Goal: Transaction & Acquisition: Book appointment/travel/reservation

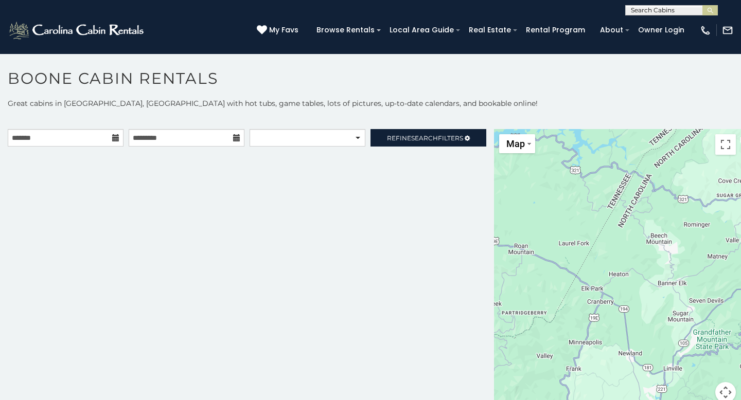
click at [117, 138] on icon at bounding box center [115, 137] width 7 height 7
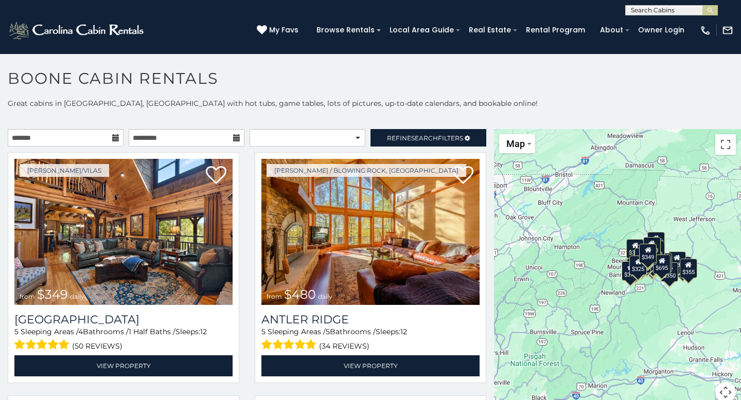
click at [114, 139] on icon at bounding box center [115, 137] width 7 height 7
click at [115, 138] on icon at bounding box center [115, 137] width 7 height 7
click at [97, 138] on input "text" at bounding box center [66, 137] width 116 height 17
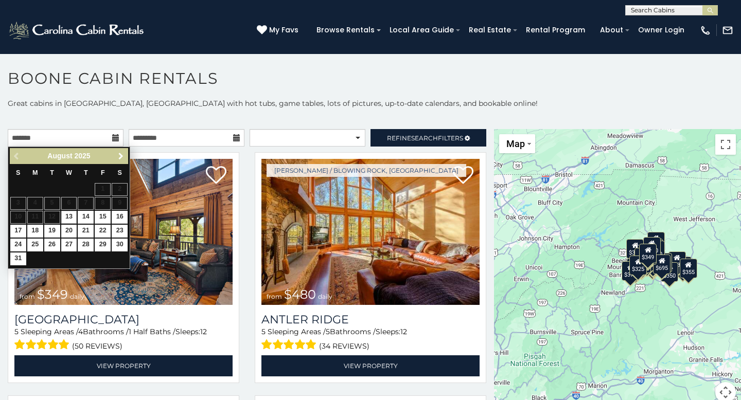
click at [118, 153] on span "Next" at bounding box center [121, 156] width 8 height 8
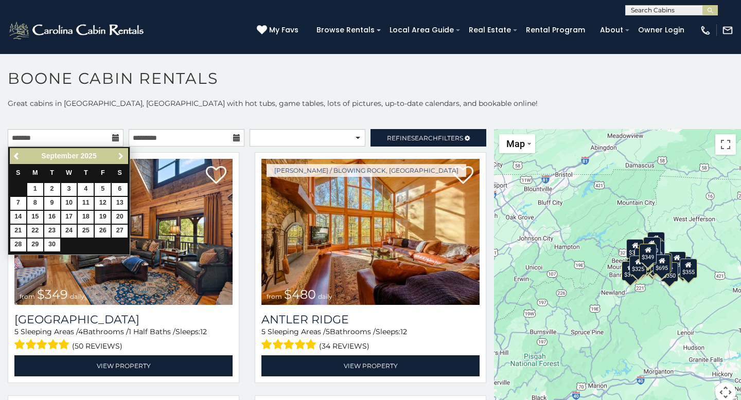
click at [118, 153] on span "Next" at bounding box center [121, 156] width 8 height 8
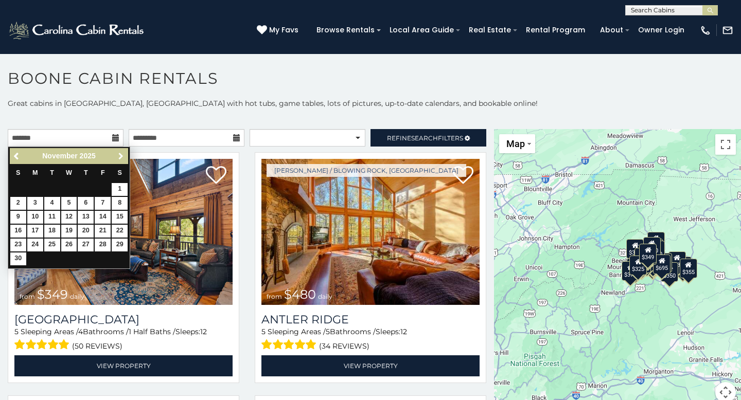
click at [118, 153] on span "Next" at bounding box center [121, 156] width 8 height 8
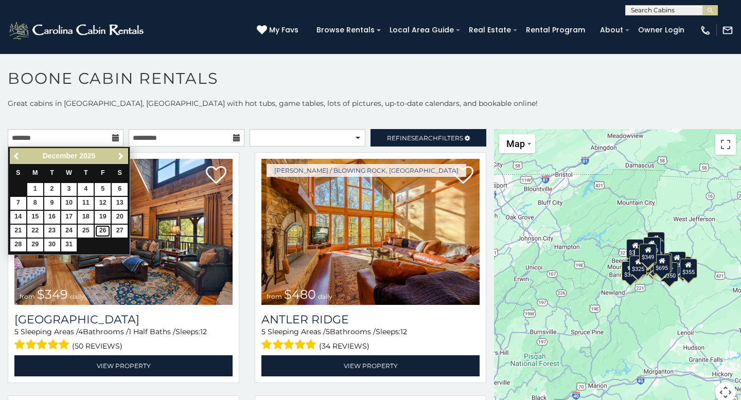
click at [104, 234] on link "26" at bounding box center [103, 231] width 16 height 13
type input "**********"
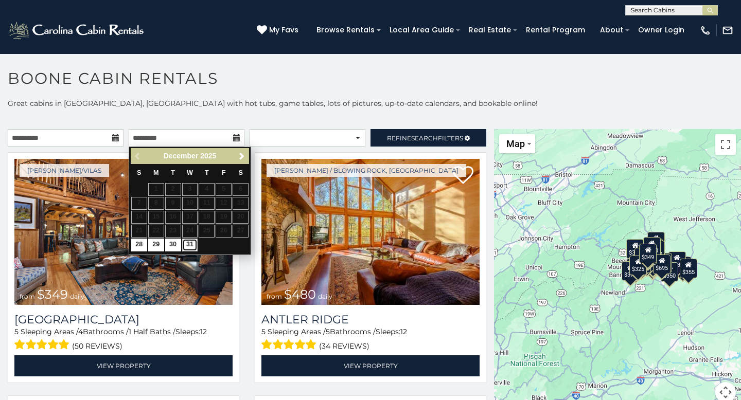
click at [189, 244] on link "31" at bounding box center [190, 245] width 16 height 13
type input "**********"
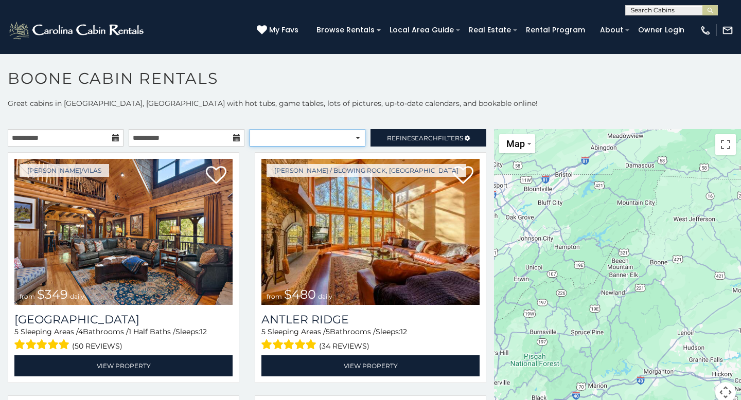
click at [359, 137] on select "**********" at bounding box center [308, 137] width 116 height 17
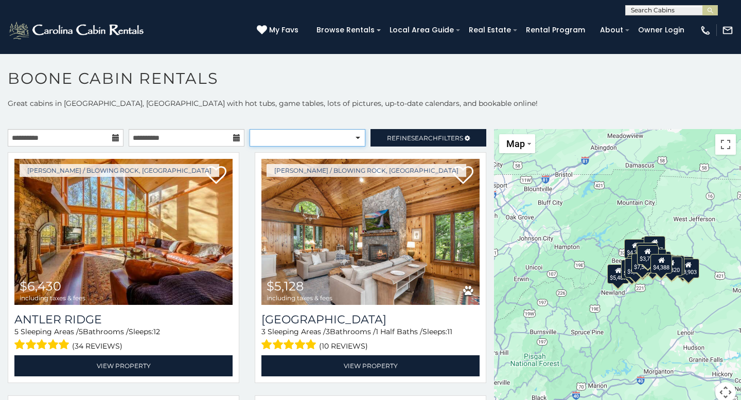
click at [358, 138] on select "**********" at bounding box center [308, 137] width 116 height 17
select select "**********"
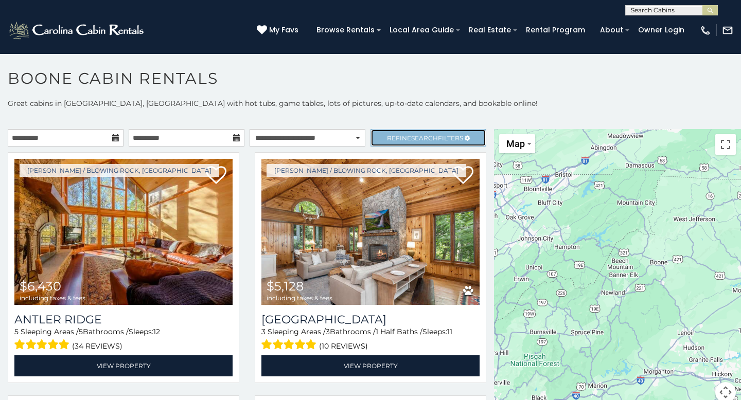
click at [414, 139] on span "Search" at bounding box center [424, 138] width 27 height 8
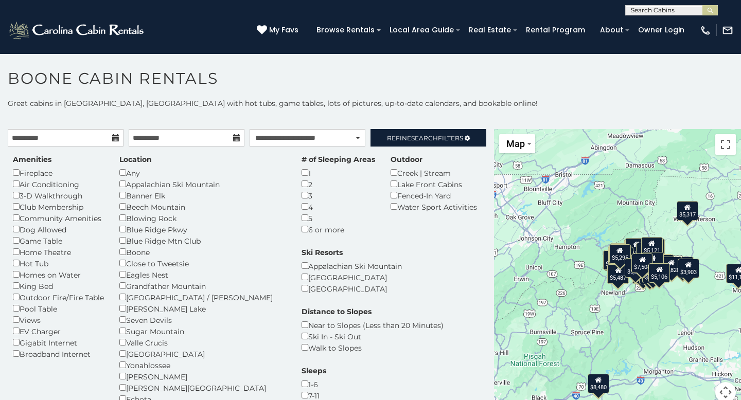
click at [302, 188] on div "2" at bounding box center [339, 184] width 74 height 11
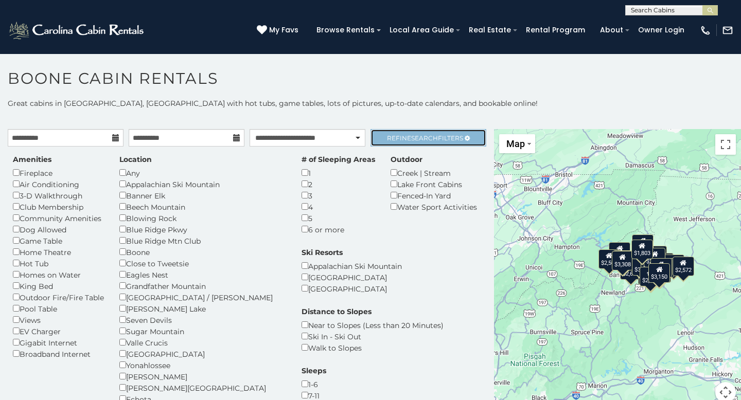
click at [418, 138] on span "Search" at bounding box center [424, 138] width 27 height 8
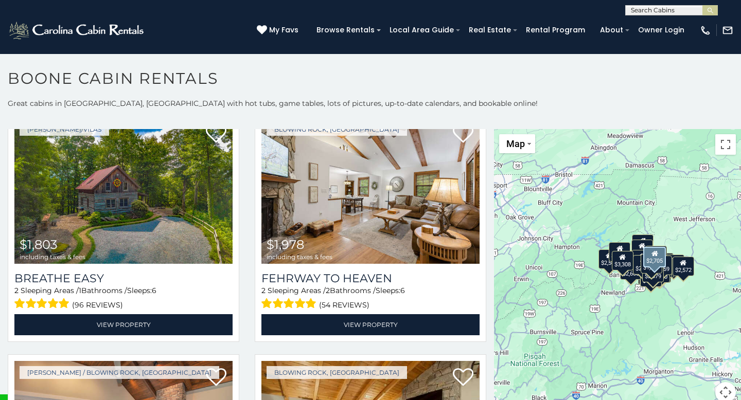
scroll to position [3218, 0]
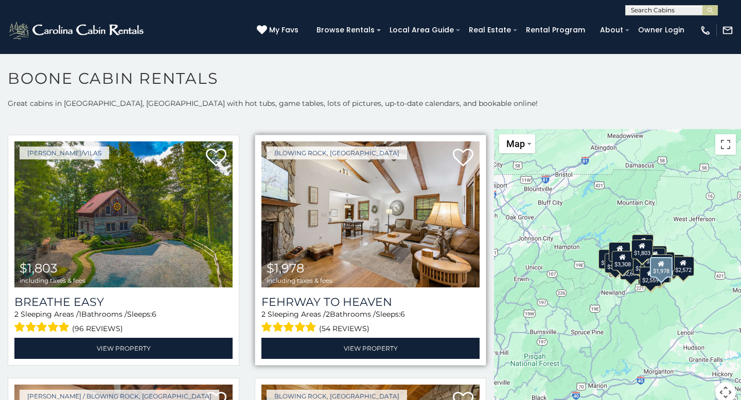
scroll to position [3177, 0]
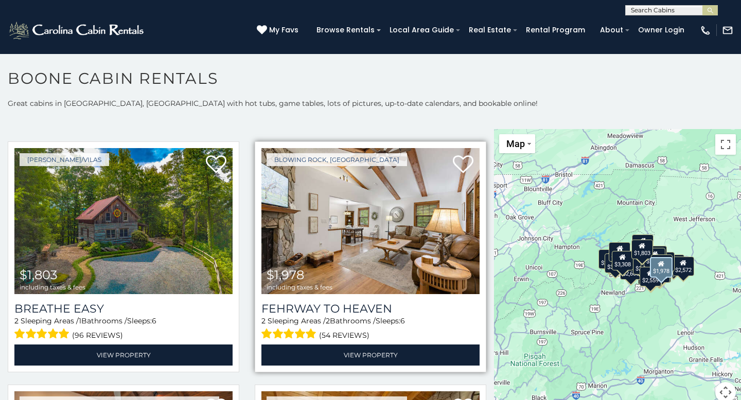
click at [376, 243] on img at bounding box center [370, 221] width 218 height 146
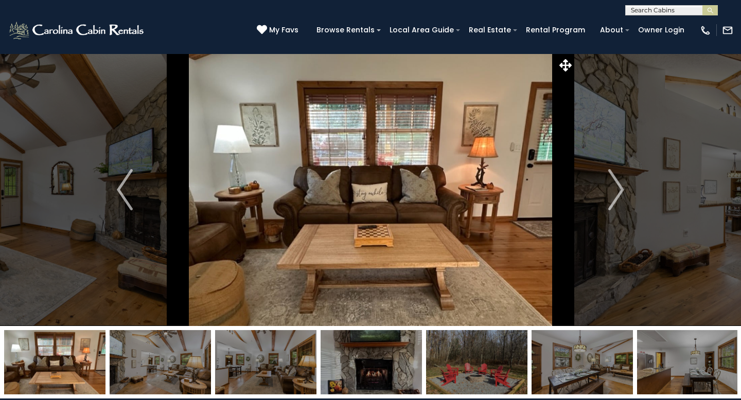
click at [618, 189] on img "Next" at bounding box center [615, 189] width 15 height 41
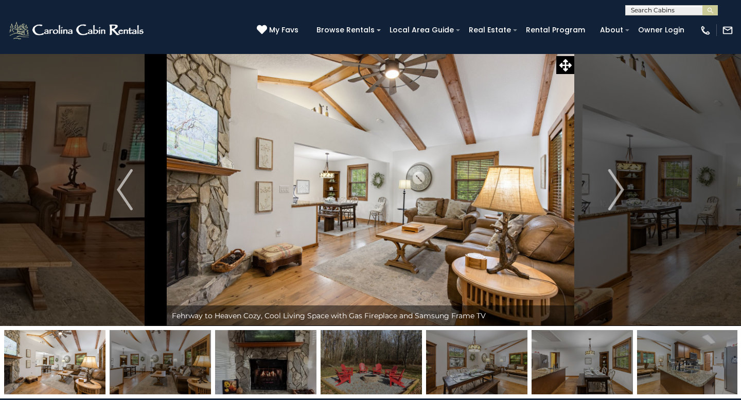
click at [618, 189] on img "Next" at bounding box center [615, 189] width 15 height 41
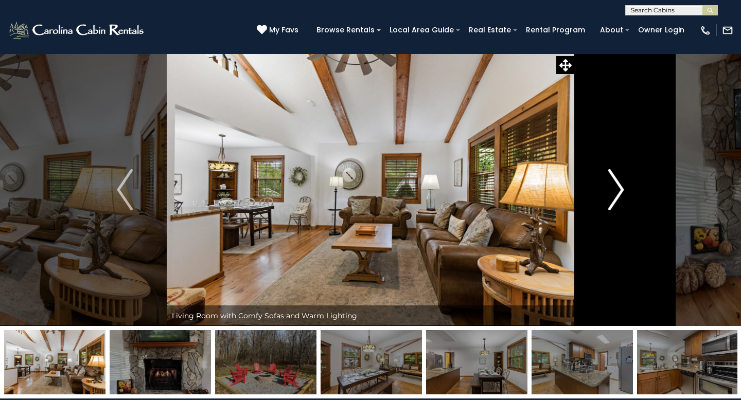
drag, startPoint x: 0, startPoint y: 0, endPoint x: 618, endPoint y: 189, distance: 646.5
click at [618, 189] on img "Next" at bounding box center [615, 189] width 15 height 41
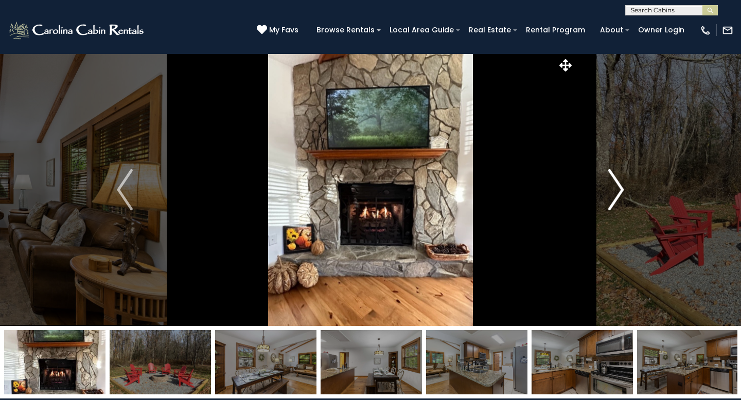
click at [618, 189] on img "Next" at bounding box center [615, 189] width 15 height 41
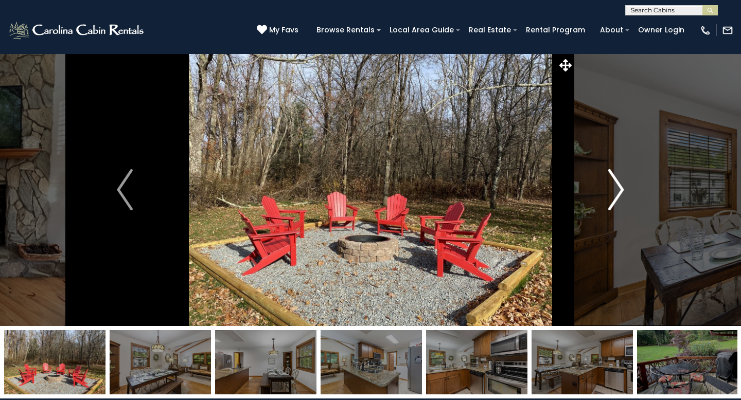
click at [618, 189] on img "Next" at bounding box center [615, 189] width 15 height 41
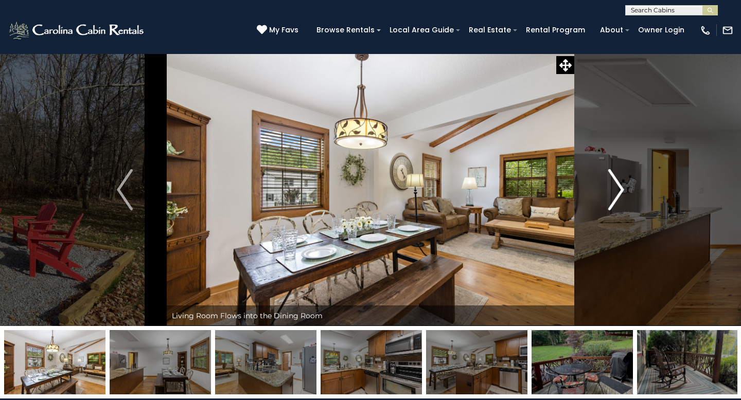
click at [618, 189] on img "Next" at bounding box center [615, 189] width 15 height 41
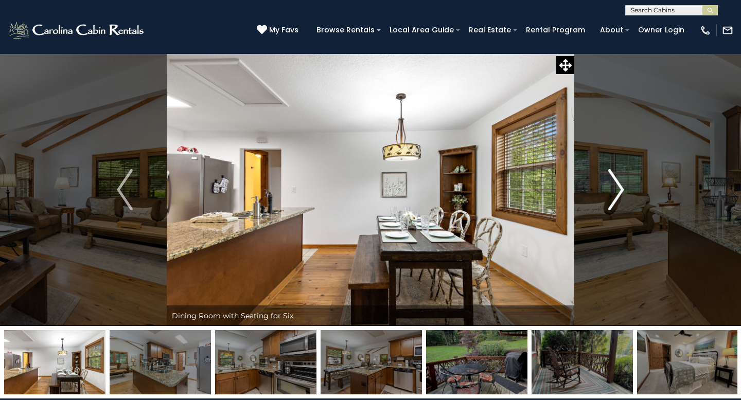
click at [619, 188] on img "Next" at bounding box center [615, 189] width 15 height 41
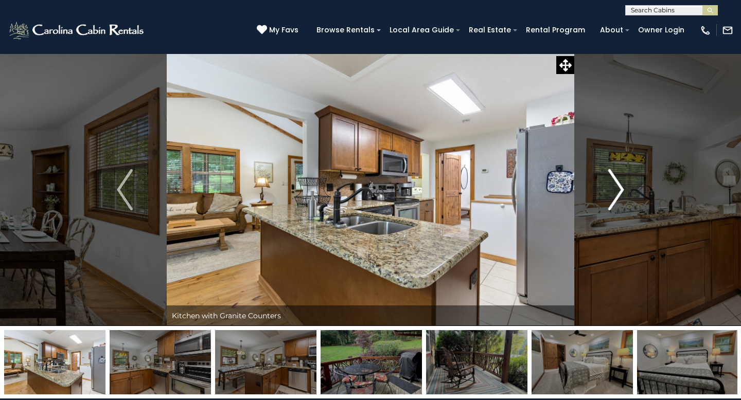
click at [619, 188] on img "Next" at bounding box center [615, 189] width 15 height 41
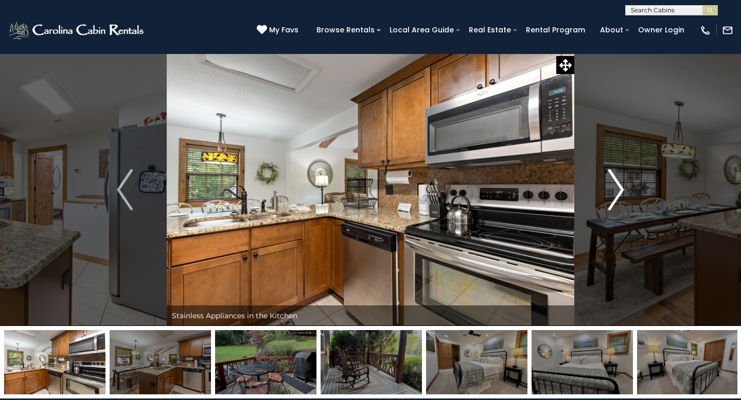
click at [619, 188] on img "Next" at bounding box center [615, 189] width 15 height 41
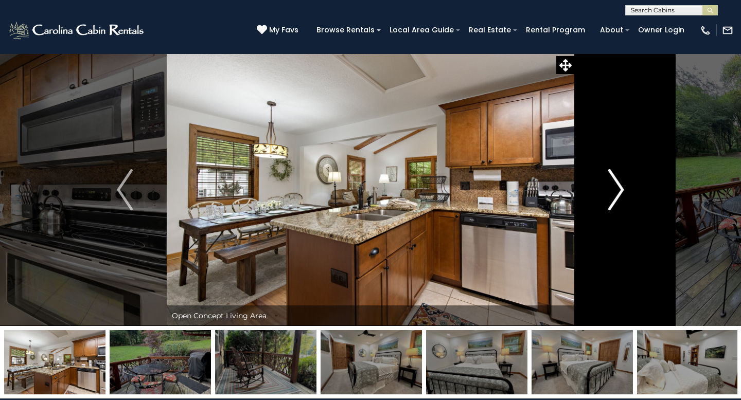
click at [619, 188] on img "Next" at bounding box center [615, 189] width 15 height 41
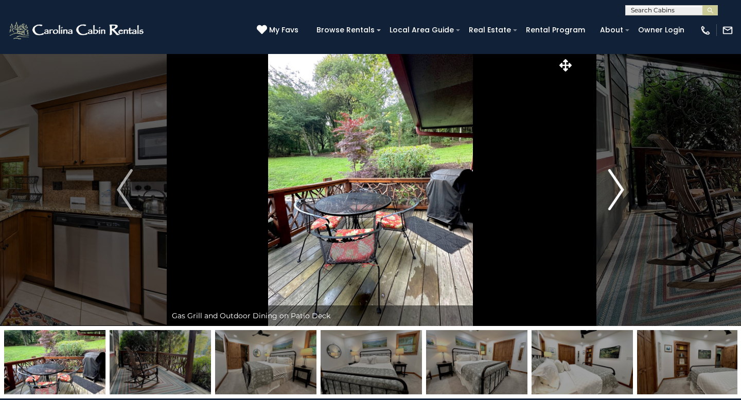
click at [619, 188] on img "Next" at bounding box center [615, 189] width 15 height 41
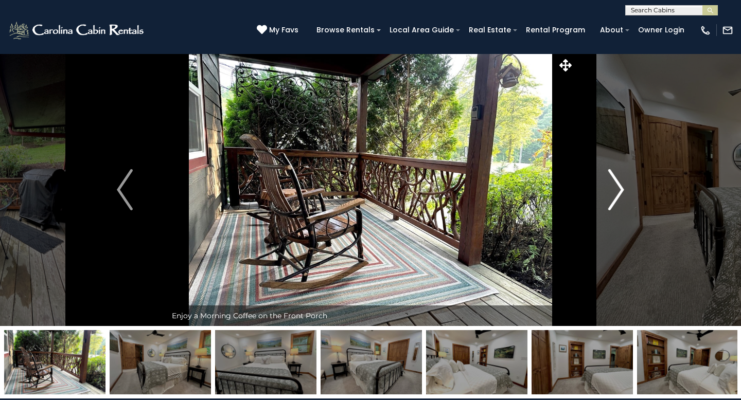
click at [618, 189] on img "Next" at bounding box center [615, 189] width 15 height 41
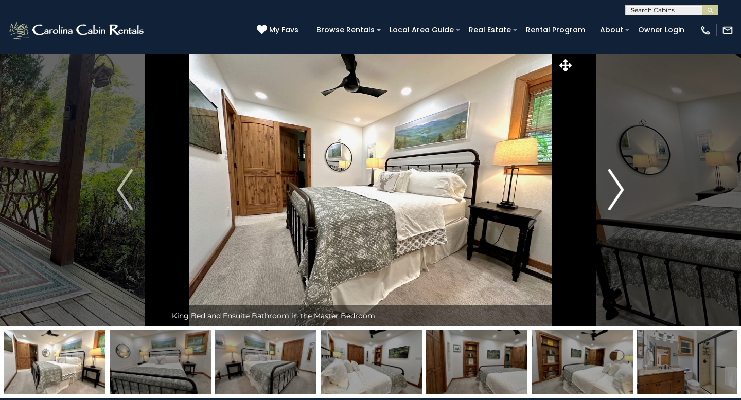
click at [618, 189] on img "Next" at bounding box center [615, 189] width 15 height 41
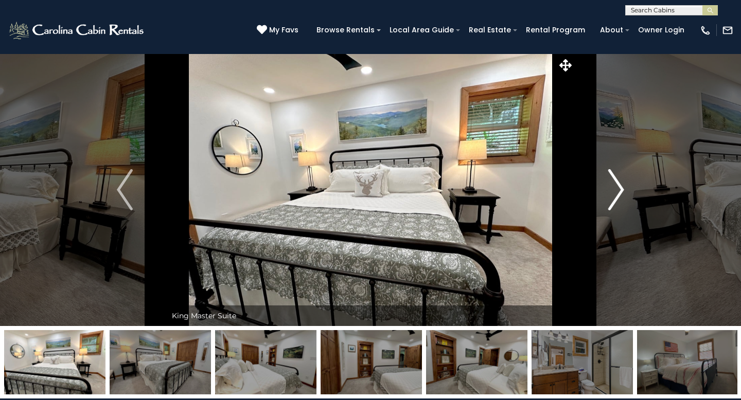
click at [618, 189] on img "Next" at bounding box center [615, 189] width 15 height 41
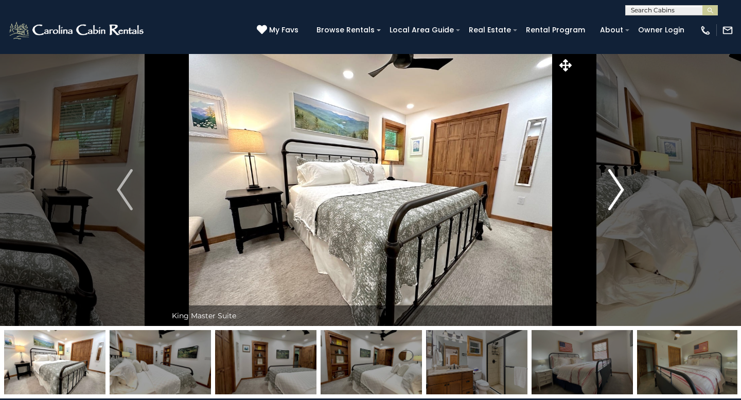
click at [618, 189] on img "Next" at bounding box center [615, 189] width 15 height 41
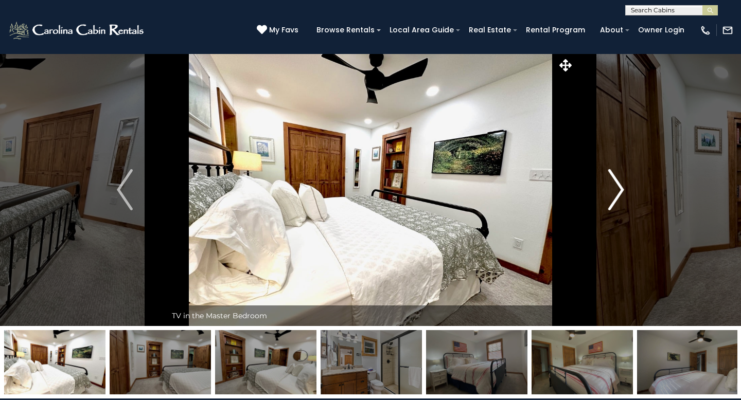
click at [618, 189] on img "Next" at bounding box center [615, 189] width 15 height 41
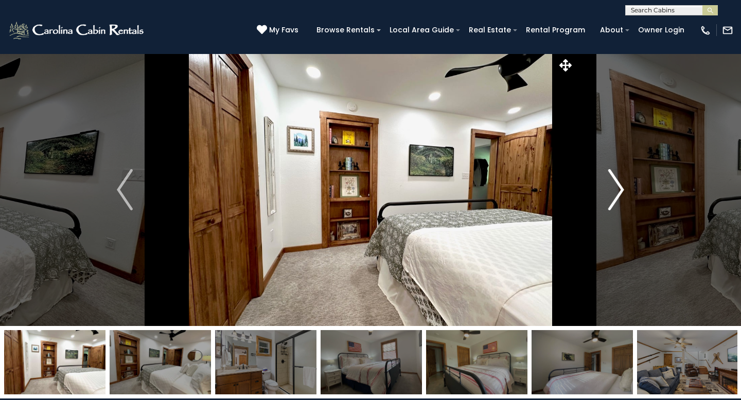
click at [618, 189] on img "Next" at bounding box center [615, 189] width 15 height 41
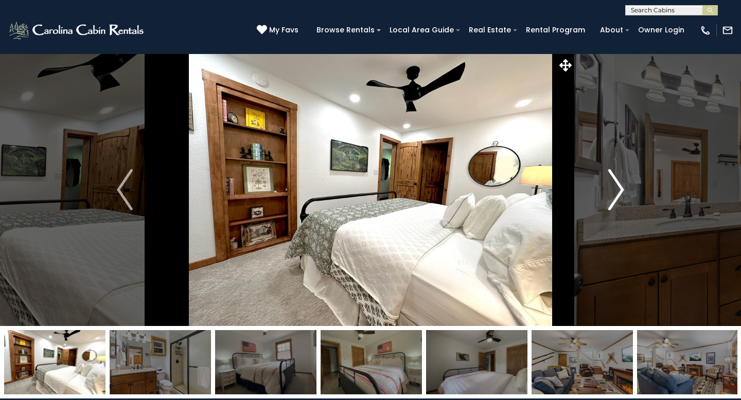
click at [618, 189] on img "Next" at bounding box center [615, 189] width 15 height 41
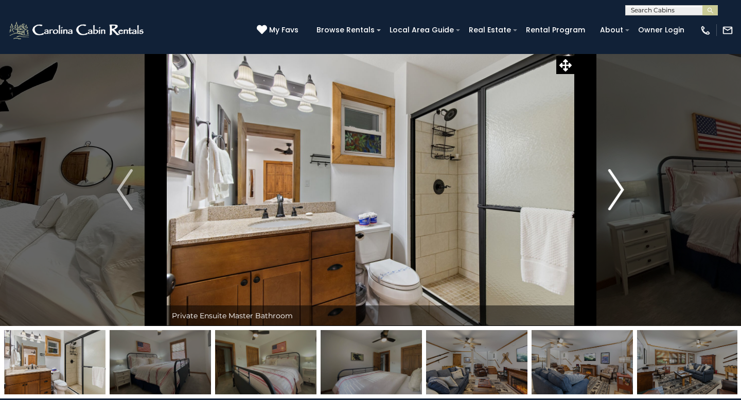
click at [618, 189] on img "Next" at bounding box center [615, 189] width 15 height 41
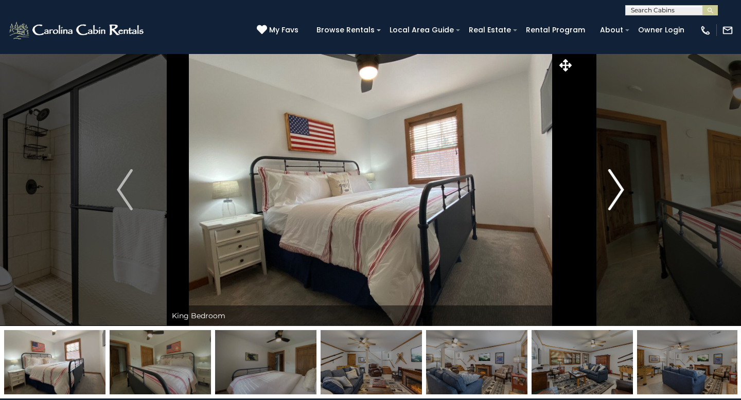
click at [624, 195] on img "Next" at bounding box center [615, 189] width 15 height 41
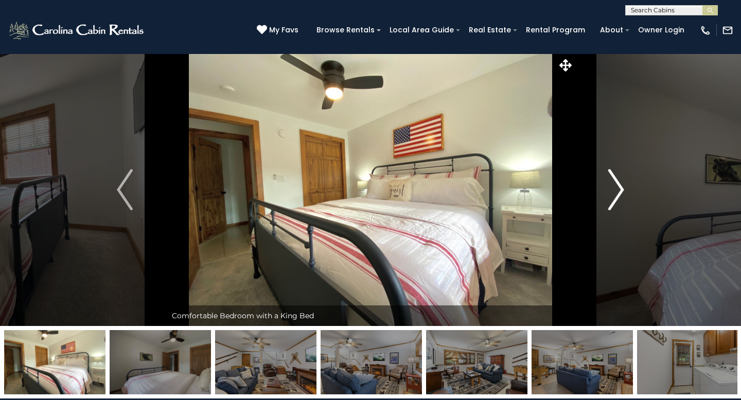
click at [622, 191] on img "Next" at bounding box center [615, 189] width 15 height 41
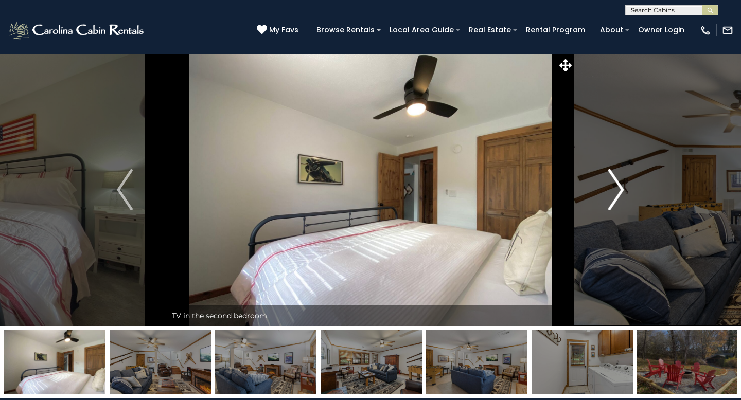
click at [622, 191] on img "Next" at bounding box center [615, 189] width 15 height 41
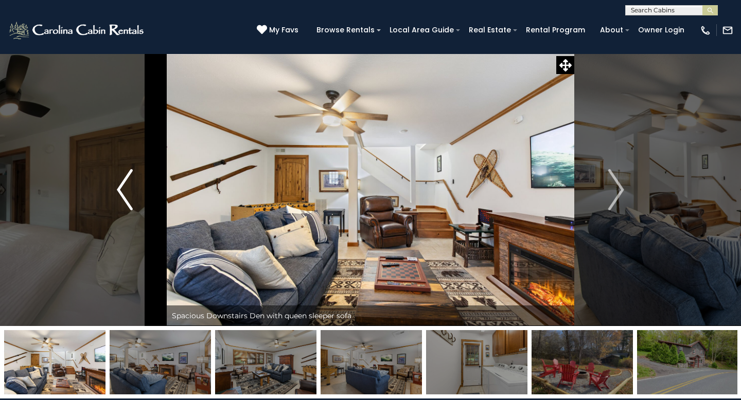
click at [124, 189] on img "Previous" at bounding box center [124, 189] width 15 height 41
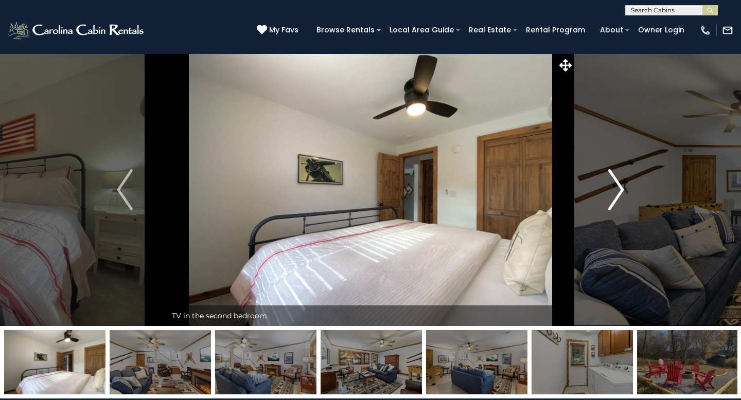
click at [620, 194] on img "Next" at bounding box center [615, 189] width 15 height 41
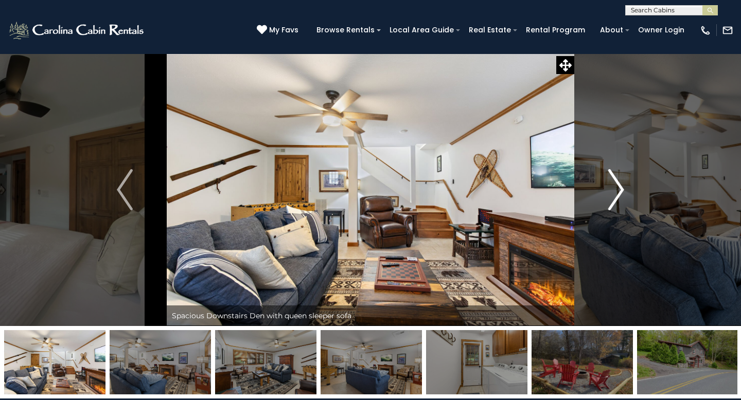
click at [620, 194] on img "Next" at bounding box center [615, 189] width 15 height 41
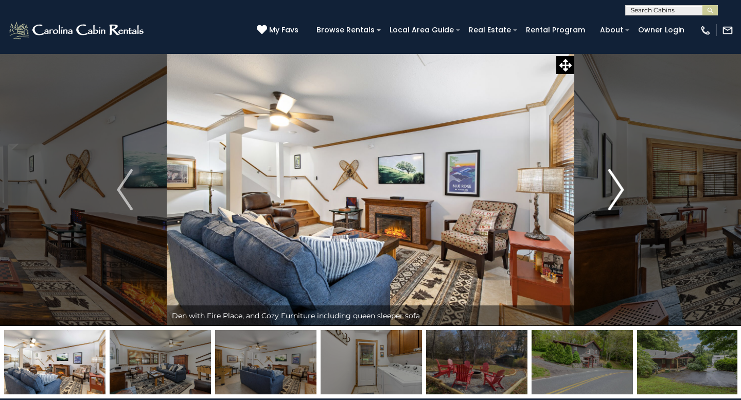
click at [620, 194] on img "Next" at bounding box center [615, 189] width 15 height 41
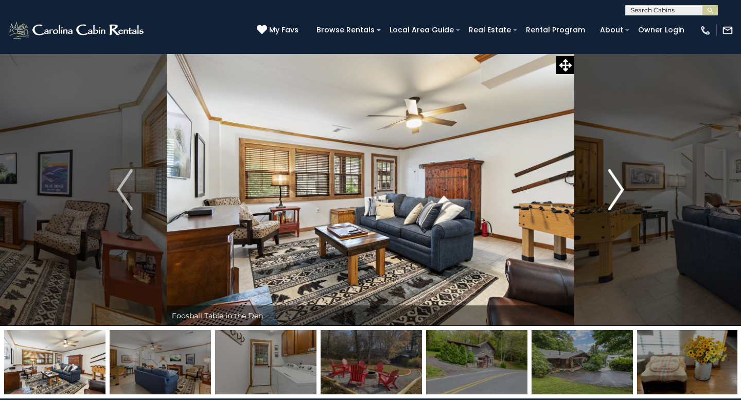
click at [620, 194] on img "Next" at bounding box center [615, 189] width 15 height 41
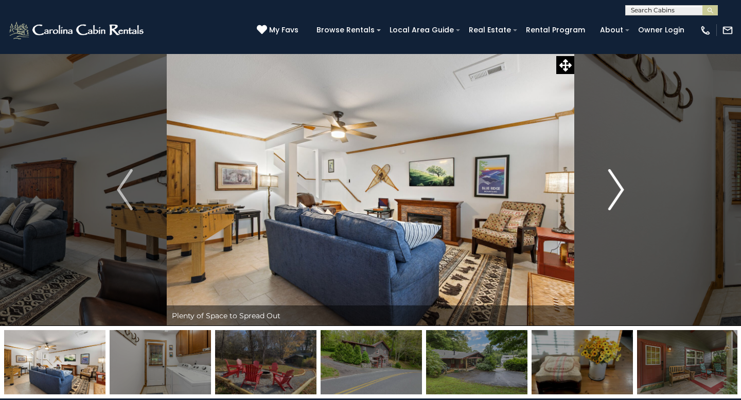
click at [620, 194] on img "Next" at bounding box center [615, 189] width 15 height 41
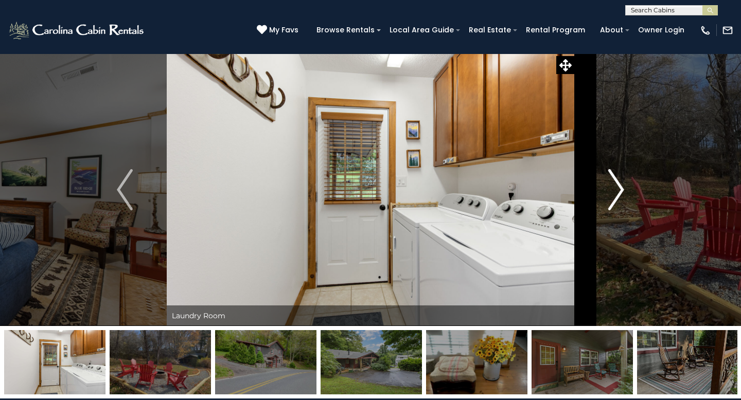
click at [620, 194] on img "Next" at bounding box center [615, 189] width 15 height 41
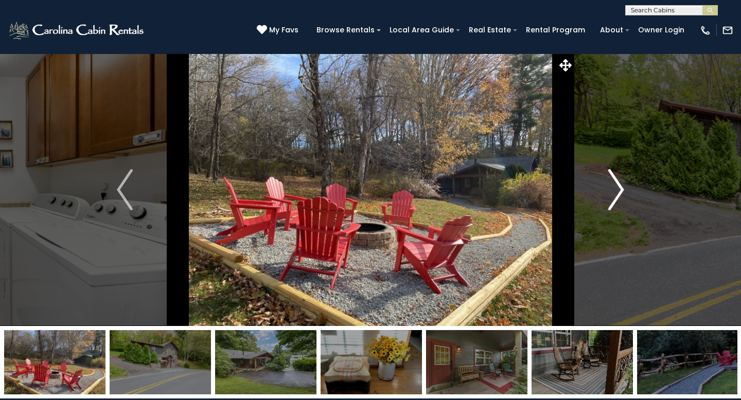
click at [620, 194] on img "Next" at bounding box center [615, 189] width 15 height 41
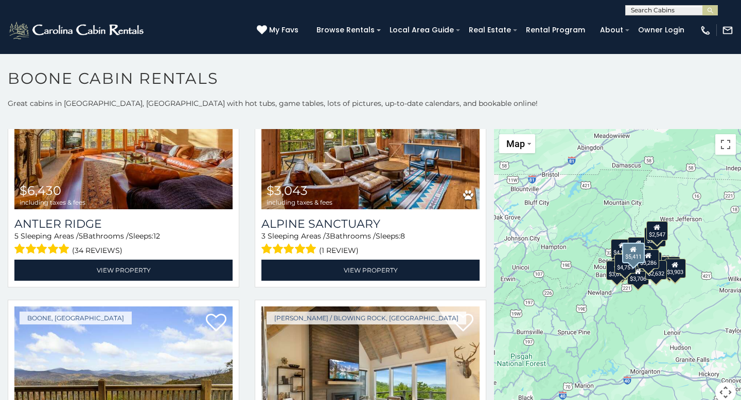
scroll to position [88, 0]
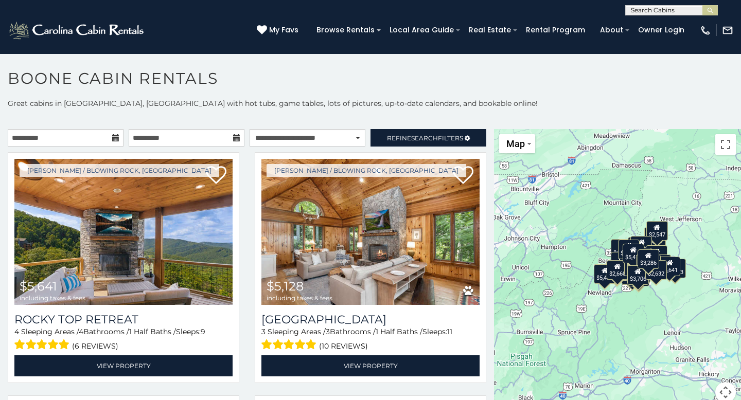
click at [115, 137] on icon at bounding box center [115, 137] width 7 height 7
click at [117, 137] on icon at bounding box center [115, 137] width 7 height 7
click at [83, 137] on input "**********" at bounding box center [66, 137] width 116 height 17
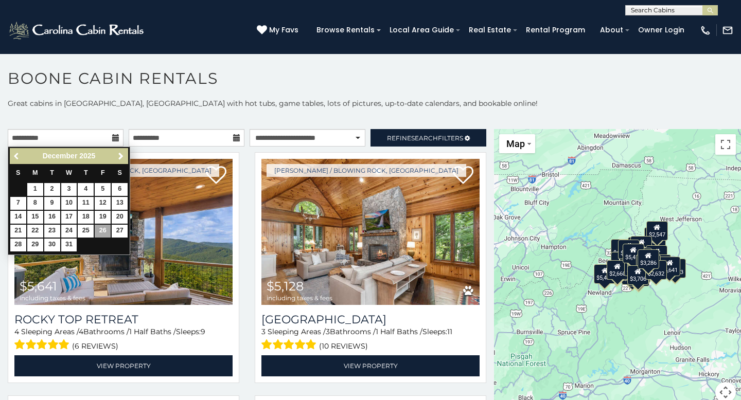
click at [16, 156] on span "Previous" at bounding box center [17, 156] width 8 height 8
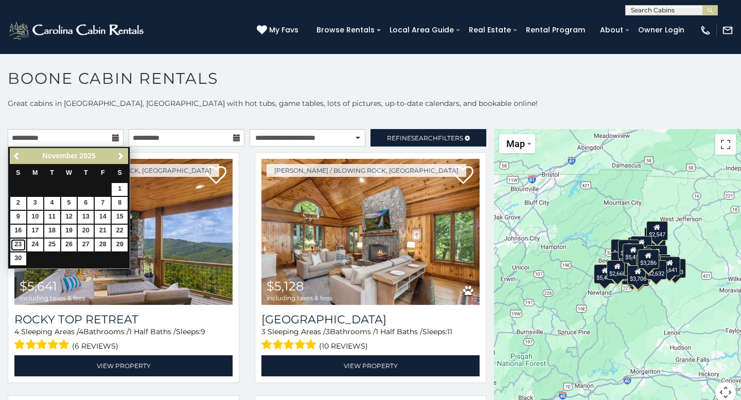
click at [20, 241] on link "23" at bounding box center [18, 245] width 16 height 13
type input "**********"
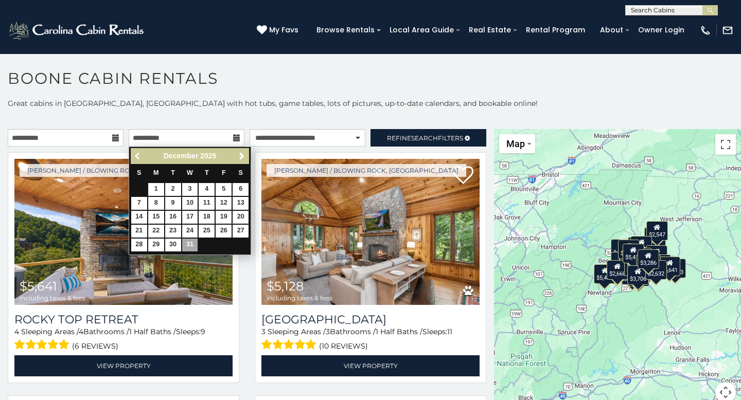
click at [137, 154] on span "Previous" at bounding box center [138, 156] width 8 height 8
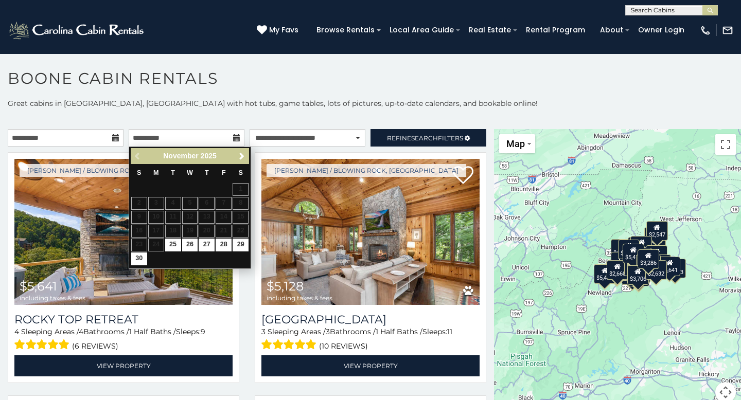
click at [142, 246] on table "S M T W T F S 1 2 3 4 5 6 7 8 9 10 11 12 13 14 15 16 17 18 19 20 21 22 23 24 25…" at bounding box center [190, 215] width 118 height 102
click at [120, 138] on input "**********" at bounding box center [66, 137] width 116 height 17
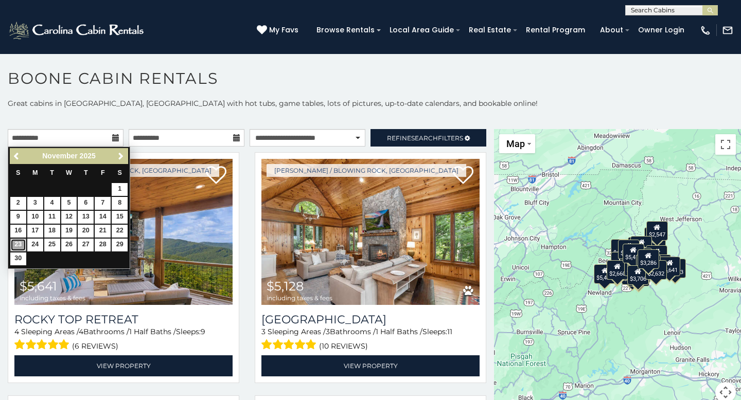
click at [17, 247] on link "23" at bounding box center [18, 245] width 16 height 13
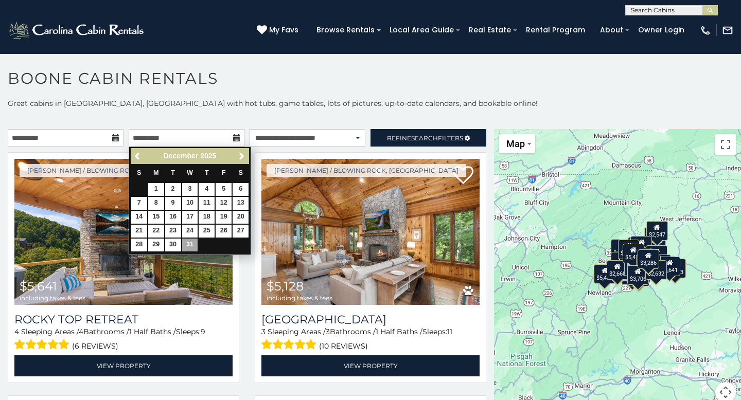
click at [237, 138] on icon at bounding box center [236, 137] width 7 height 7
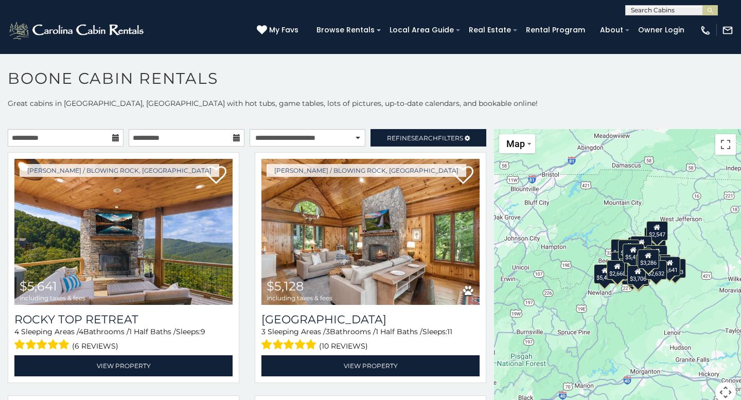
click at [233, 138] on icon at bounding box center [236, 137] width 7 height 7
click at [235, 138] on icon at bounding box center [236, 137] width 7 height 7
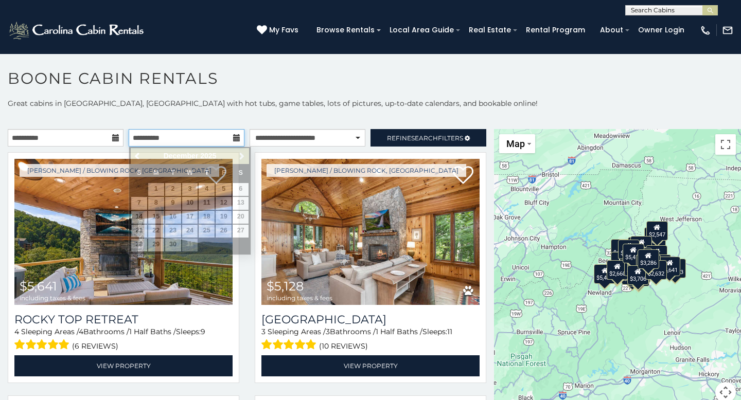
click at [206, 140] on input "**********" at bounding box center [187, 137] width 116 height 17
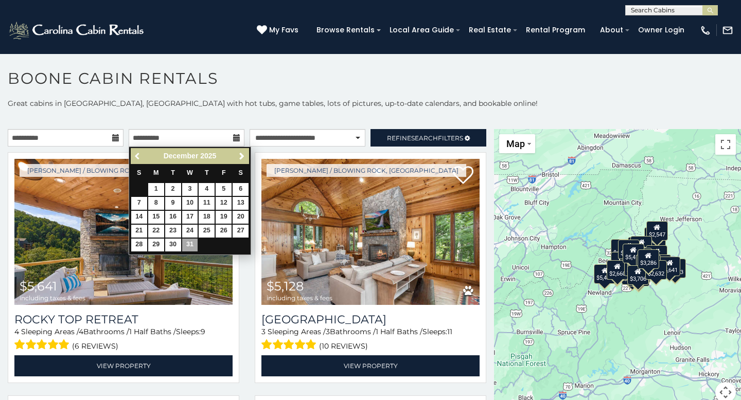
click at [133, 157] on link "Previous" at bounding box center [138, 156] width 13 height 13
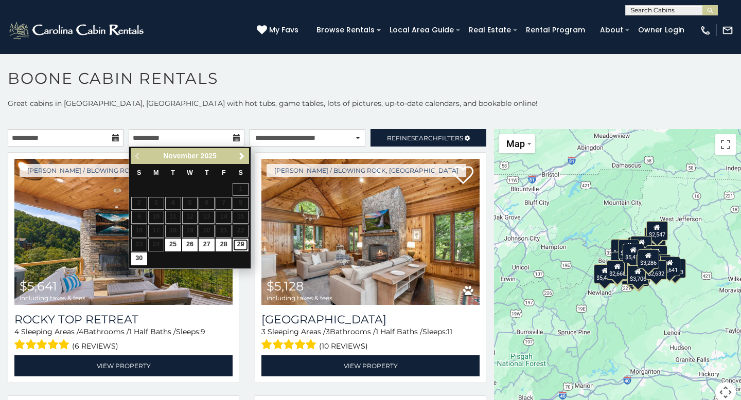
click at [242, 243] on link "29" at bounding box center [241, 245] width 16 height 13
type input "**********"
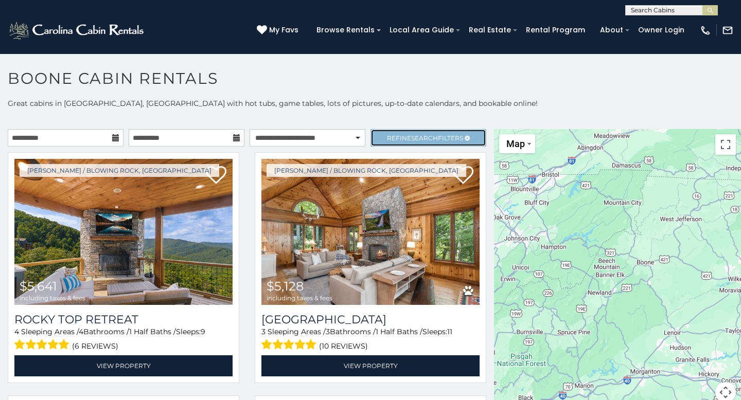
click at [408, 139] on span "Refine Search Filters" at bounding box center [425, 138] width 76 height 8
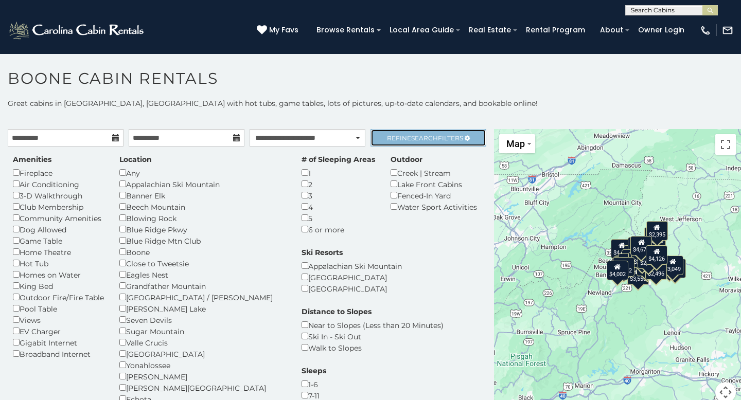
click at [417, 139] on span "Search" at bounding box center [424, 138] width 27 height 8
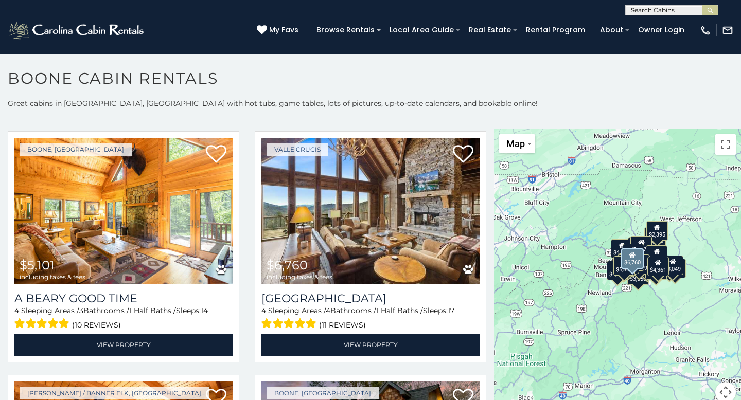
scroll to position [1483, 0]
